Goal: Task Accomplishment & Management: Use online tool/utility

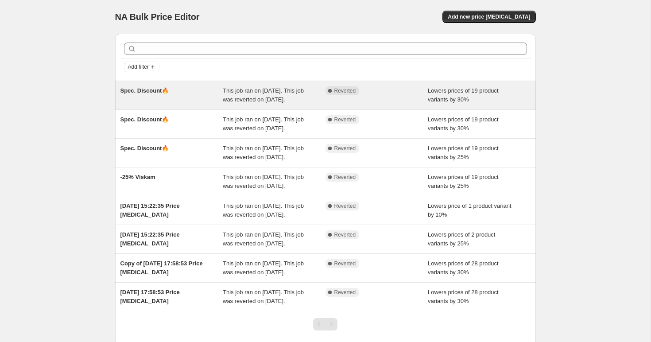
scroll to position [12, 0]
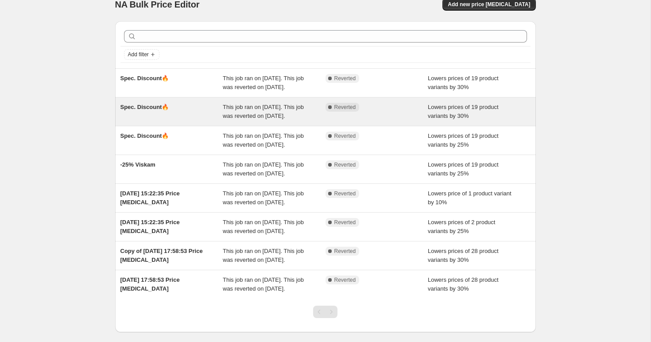
click at [271, 119] on span "This job ran on 22 August 2025. This job was reverted on 22 August 2025." at bounding box center [263, 112] width 81 height 16
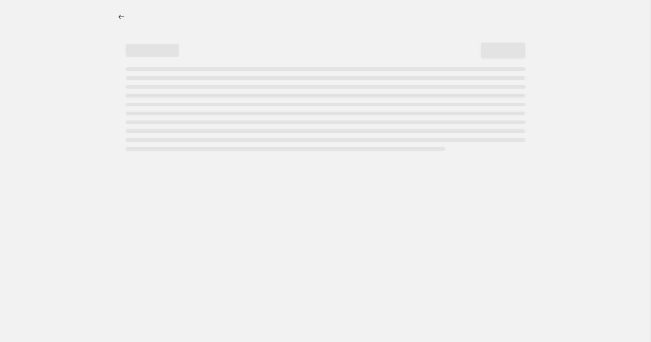
select select "percentage"
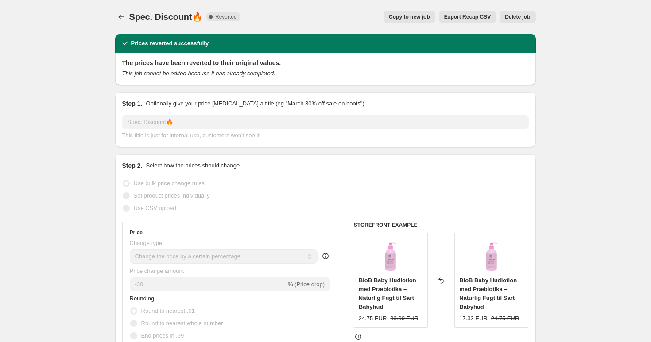
click at [527, 17] on span "Delete job" at bounding box center [517, 16] width 25 height 7
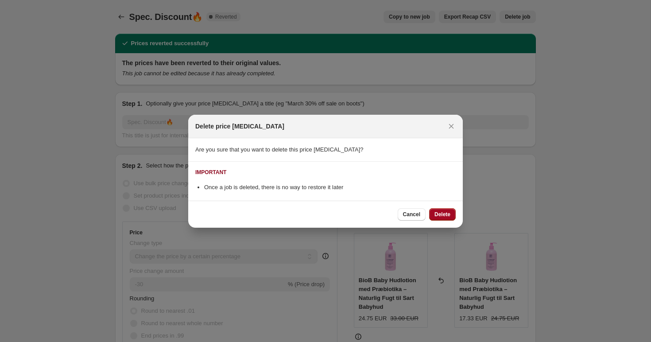
click at [433, 212] on button "Delete" at bounding box center [442, 214] width 27 height 12
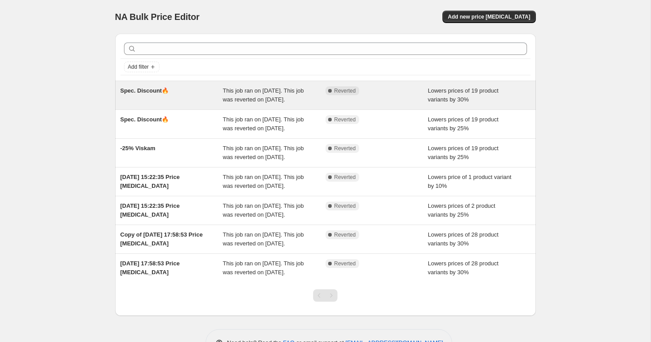
click at [423, 97] on div "Complete Reverted" at bounding box center [377, 95] width 103 height 18
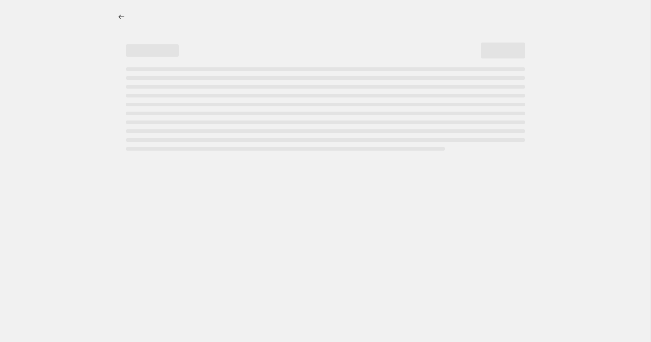
select select "percentage"
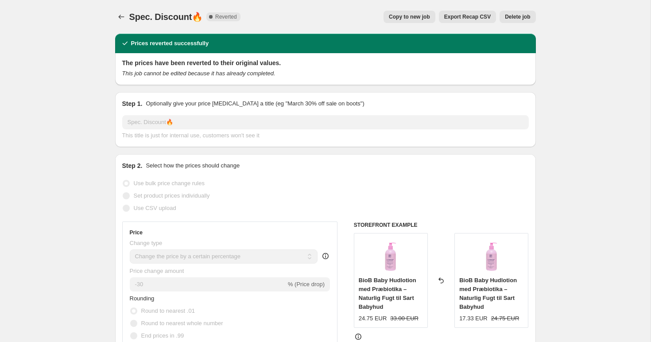
click at [517, 18] on span "Delete job" at bounding box center [517, 16] width 25 height 7
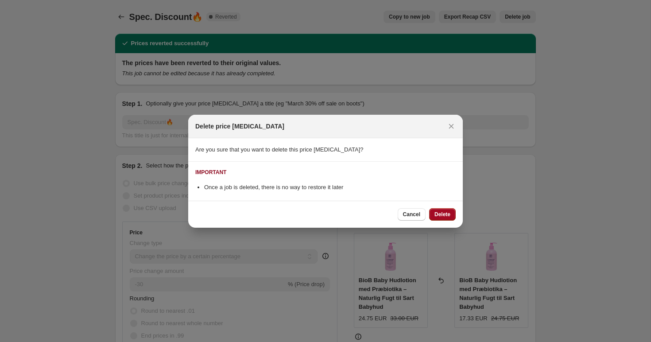
click at [437, 214] on span "Delete" at bounding box center [443, 214] width 16 height 7
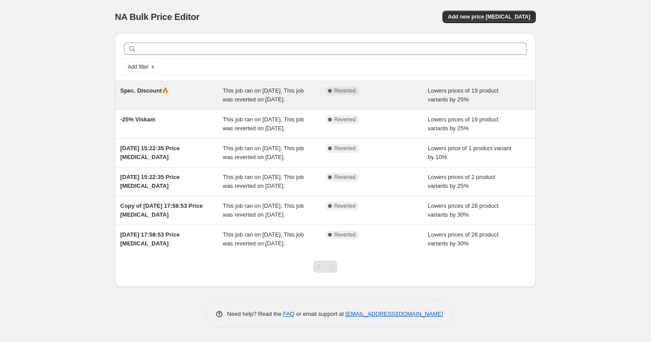
click at [322, 104] on div "This job ran on [DATE]. This job was reverted on [DATE]." at bounding box center [274, 95] width 103 height 18
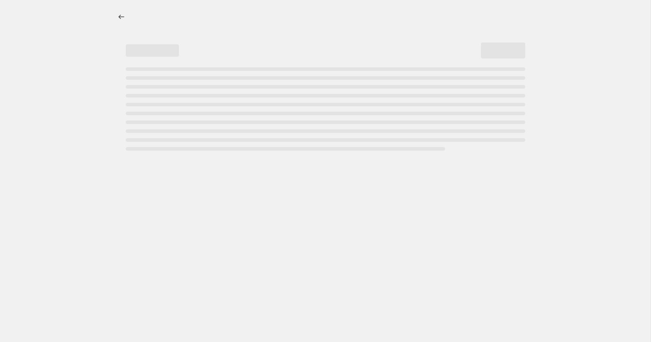
select select "percentage"
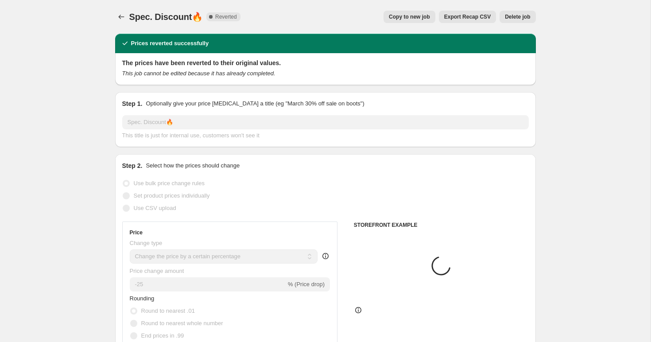
click at [523, 15] on span "Delete job" at bounding box center [517, 16] width 25 height 7
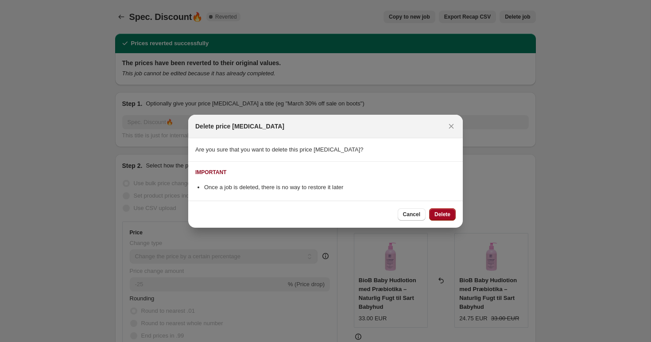
click at [435, 214] on span "Delete" at bounding box center [443, 214] width 16 height 7
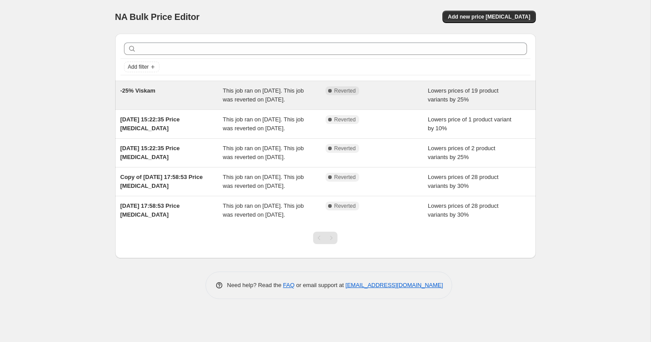
click at [377, 100] on div "Complete Reverted" at bounding box center [377, 95] width 103 height 18
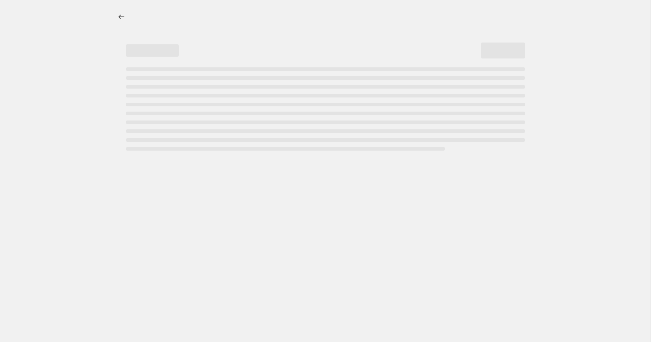
select select "percentage"
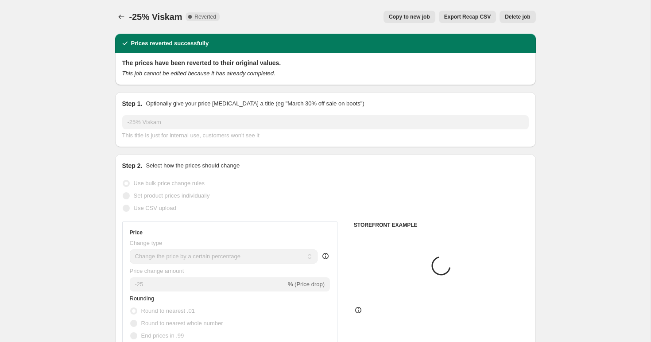
click at [521, 11] on button "Delete job" at bounding box center [518, 17] width 36 height 12
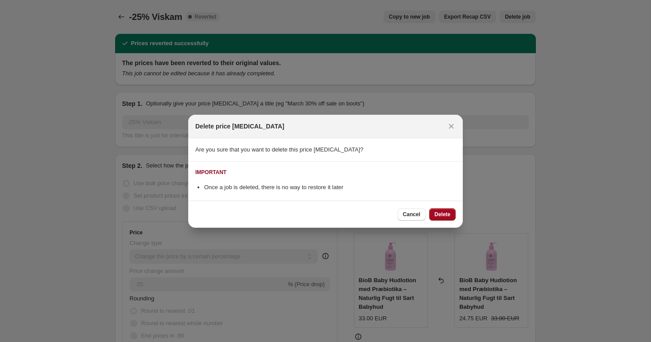
click at [444, 214] on span "Delete" at bounding box center [443, 214] width 16 height 7
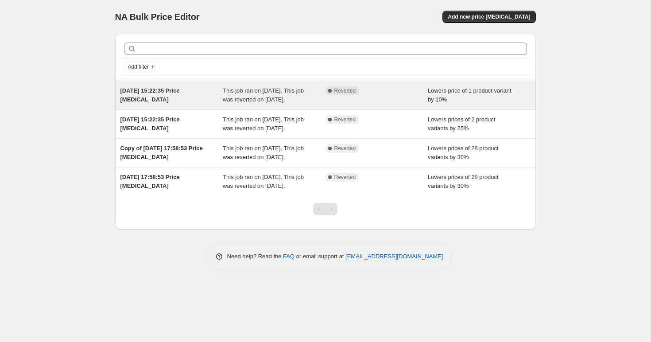
click at [490, 97] on div "Lowers price of 1 product variant by 10%" at bounding box center [479, 95] width 103 height 18
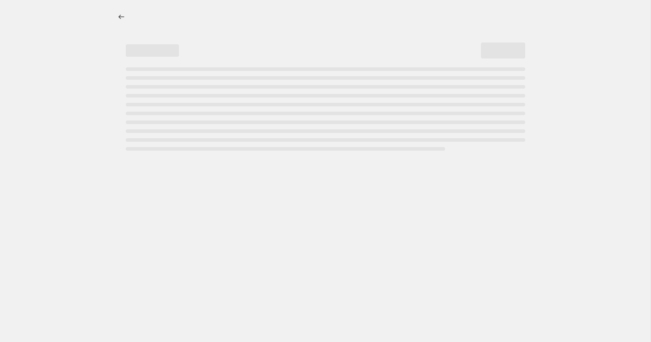
select select "percentage"
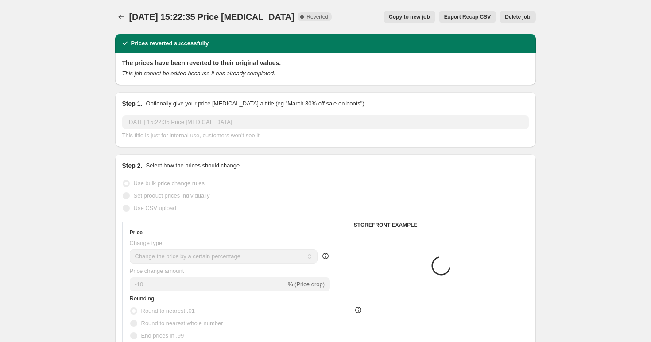
click at [516, 16] on span "Delete job" at bounding box center [517, 16] width 25 height 7
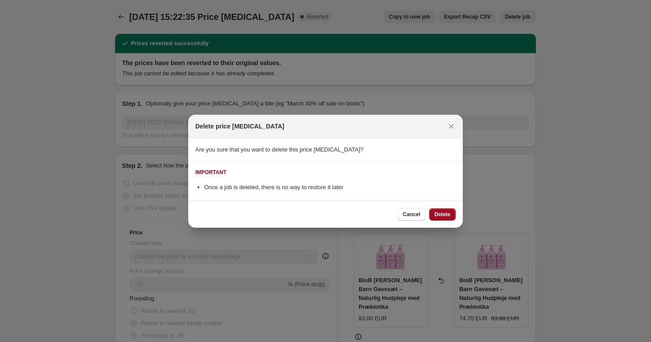
click at [439, 218] on button "Delete" at bounding box center [442, 214] width 27 height 12
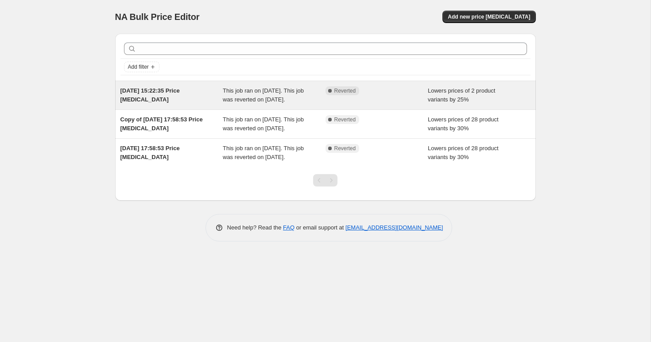
click at [473, 92] on span "Lowers prices of 2 product variants by 25%" at bounding box center [461, 95] width 67 height 16
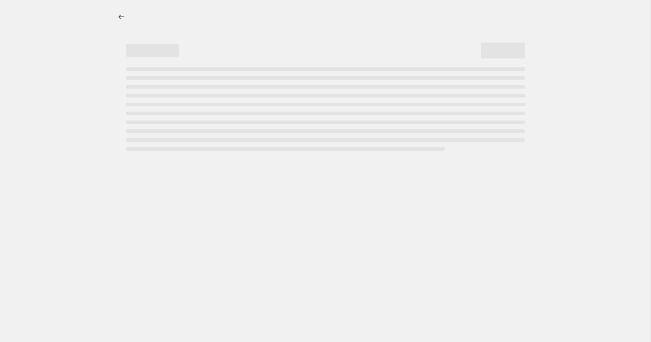
select select "percentage"
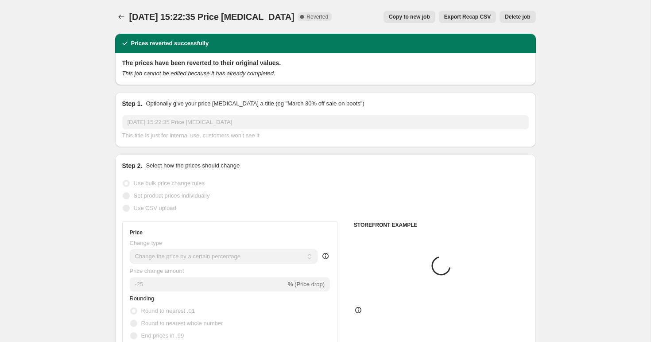
click at [521, 15] on span "Delete job" at bounding box center [517, 16] width 25 height 7
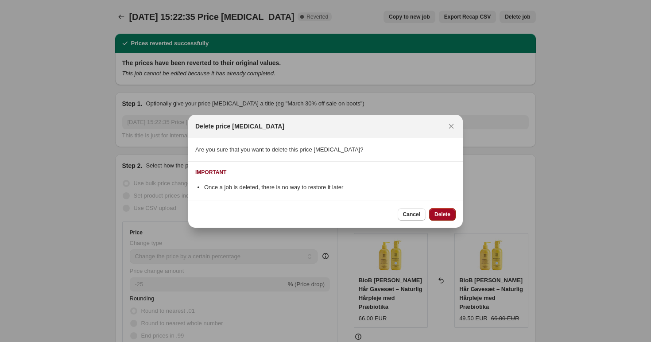
click at [432, 211] on button "Delete" at bounding box center [442, 214] width 27 height 12
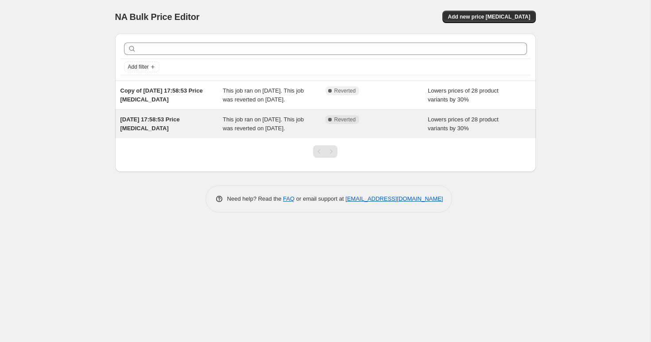
click at [469, 132] on span "Lowers prices of 28 product variants by 30%" at bounding box center [463, 124] width 71 height 16
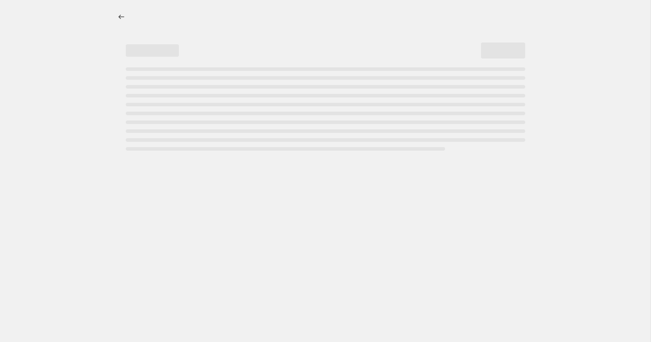
select select "percentage"
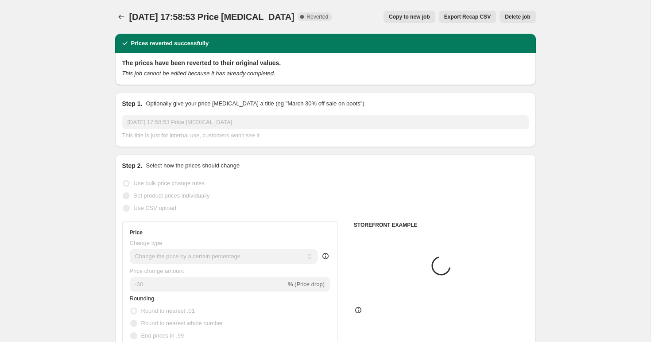
click at [521, 18] on span "Delete job" at bounding box center [517, 16] width 25 height 7
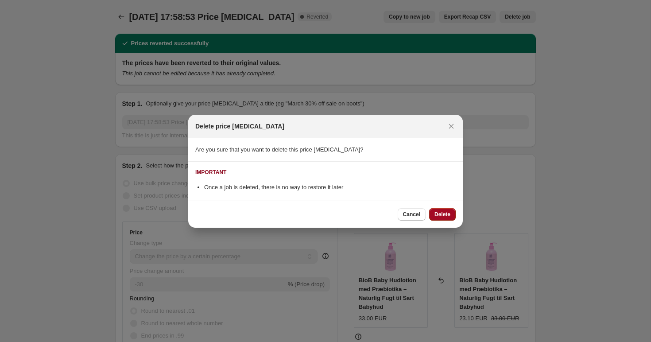
click at [443, 216] on span "Delete" at bounding box center [443, 214] width 16 height 7
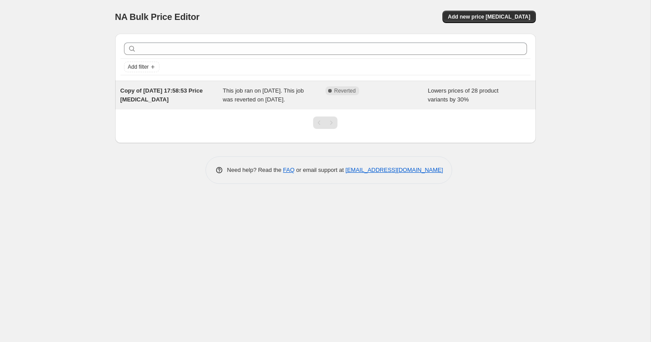
click at [495, 93] on span "Lowers prices of 28 product variants by 30%" at bounding box center [463, 95] width 71 height 16
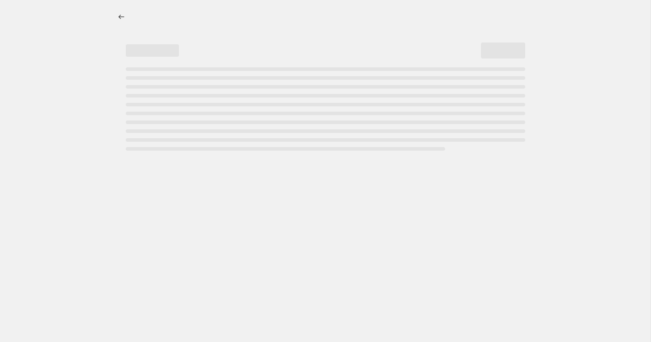
select select "percentage"
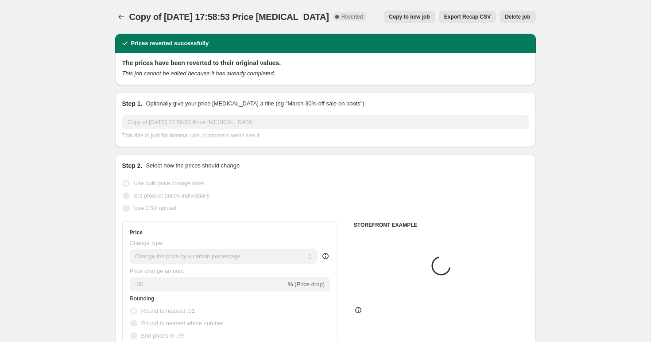
click at [526, 15] on span "Delete job" at bounding box center [517, 16] width 25 height 7
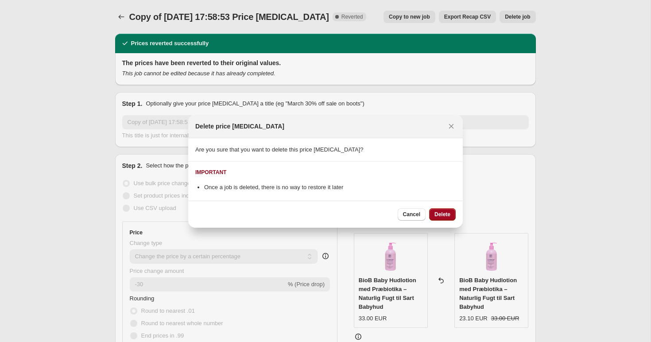
click at [443, 211] on span "Delete" at bounding box center [443, 214] width 16 height 7
